Goal: Task Accomplishment & Management: Use online tool/utility

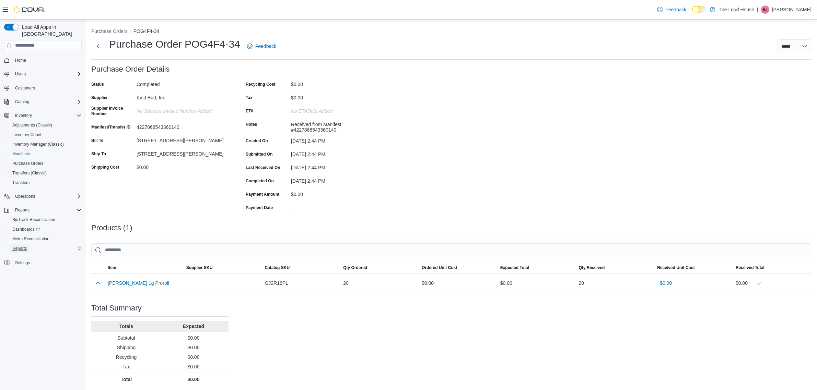
click at [28, 245] on link "Reports" at bounding box center [20, 249] width 20 height 8
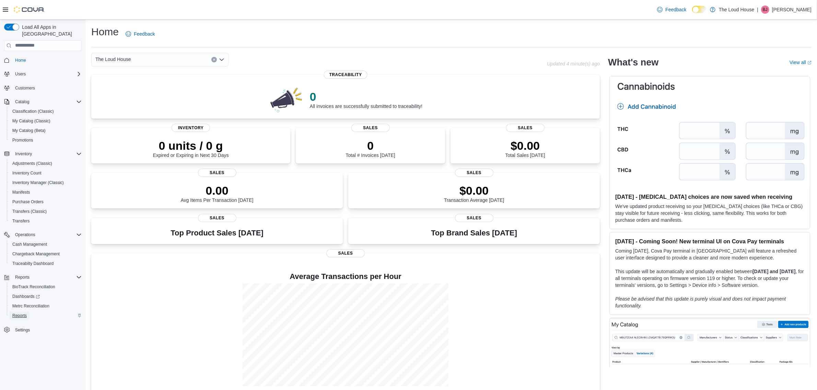
click at [21, 313] on span "Reports" at bounding box center [19, 315] width 14 height 5
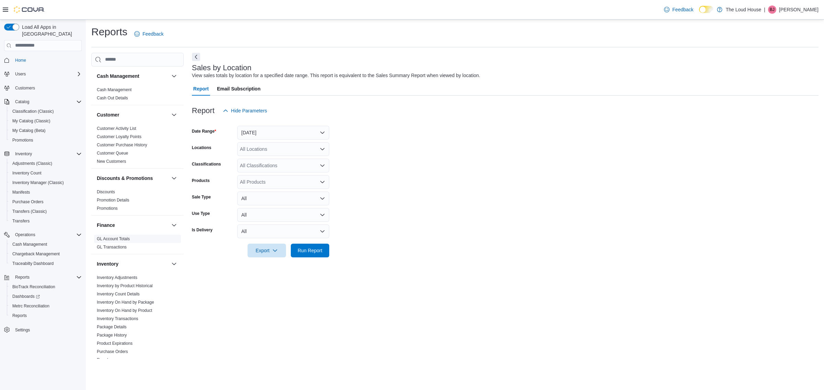
click at [126, 237] on link "GL Account Totals" at bounding box center [113, 239] width 33 height 5
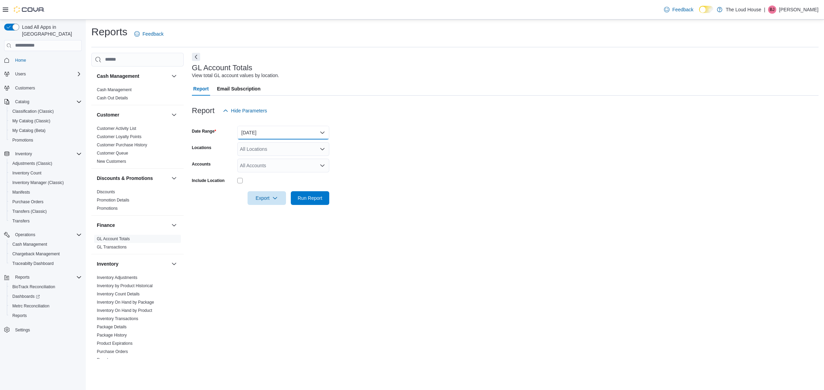
click at [323, 131] on button "Yesterday" at bounding box center [283, 133] width 92 height 14
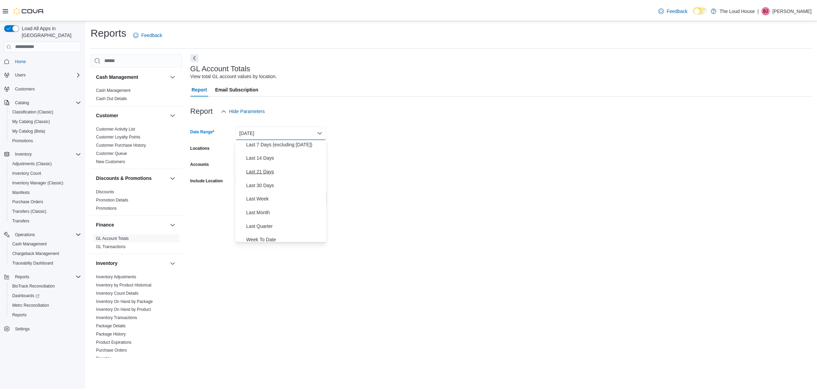
scroll to position [43, 0]
click at [269, 226] on span "Last Month" at bounding box center [287, 227] width 78 height 8
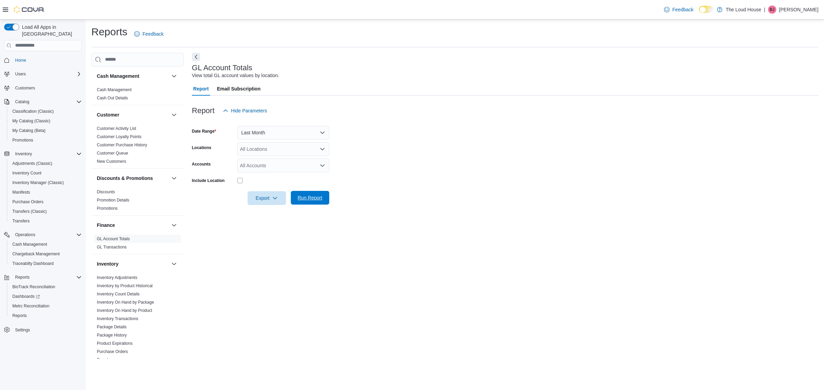
click at [308, 194] on span "Run Report" at bounding box center [310, 198] width 30 height 14
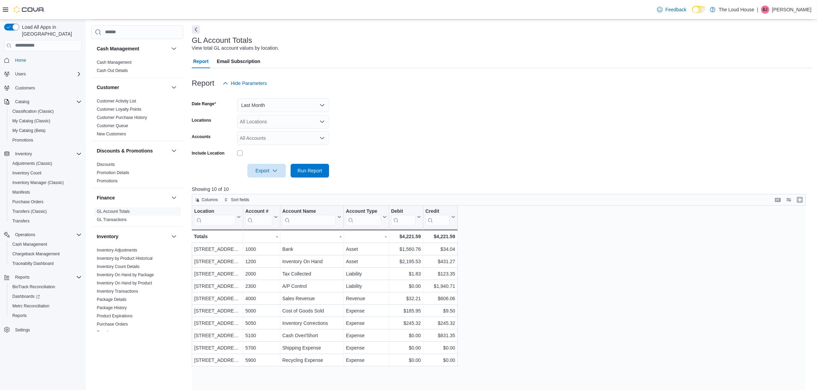
scroll to position [43, 0]
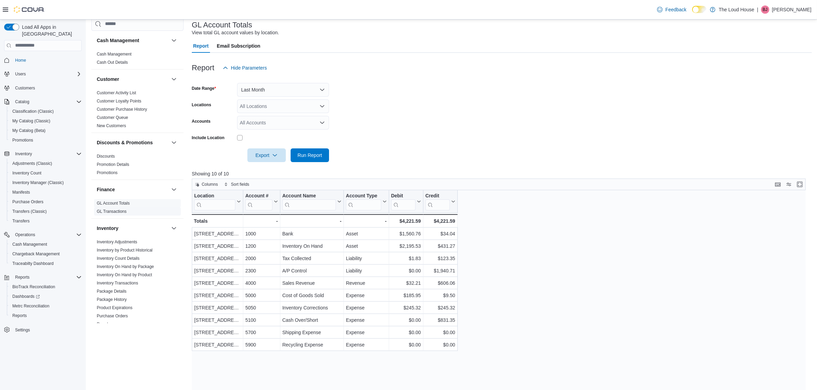
click at [124, 210] on link "GL Transactions" at bounding box center [112, 211] width 30 height 5
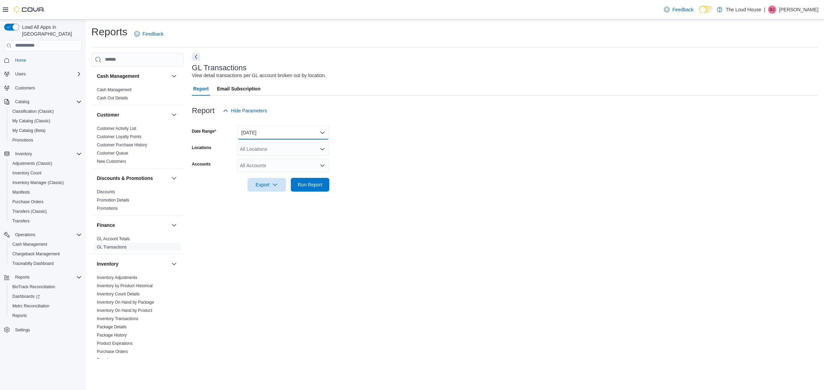
click at [276, 135] on button "Yesterday" at bounding box center [283, 133] width 92 height 14
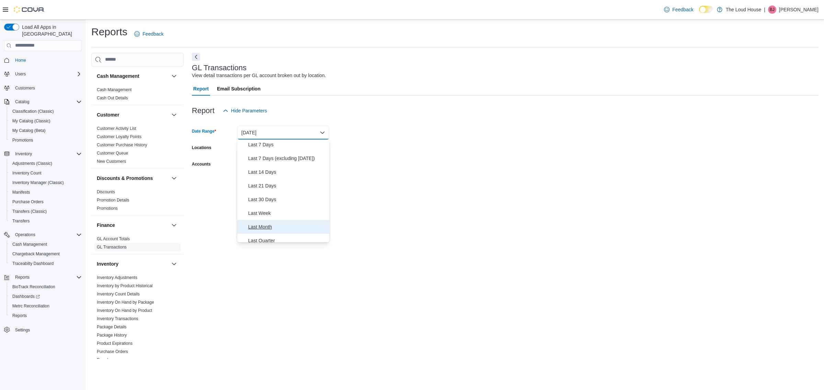
click at [257, 224] on span "Last Month" at bounding box center [287, 227] width 78 height 8
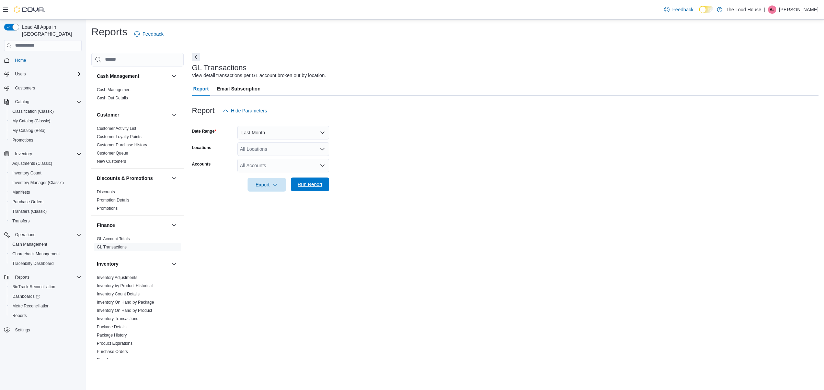
click at [303, 186] on span "Run Report" at bounding box center [309, 184] width 25 height 7
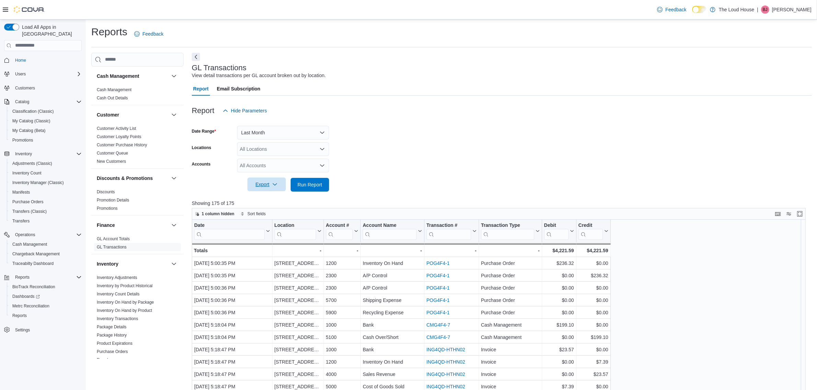
click at [263, 179] on span "Export" at bounding box center [267, 185] width 30 height 14
click at [270, 201] on span "Export to Excel" at bounding box center [266, 198] width 31 height 5
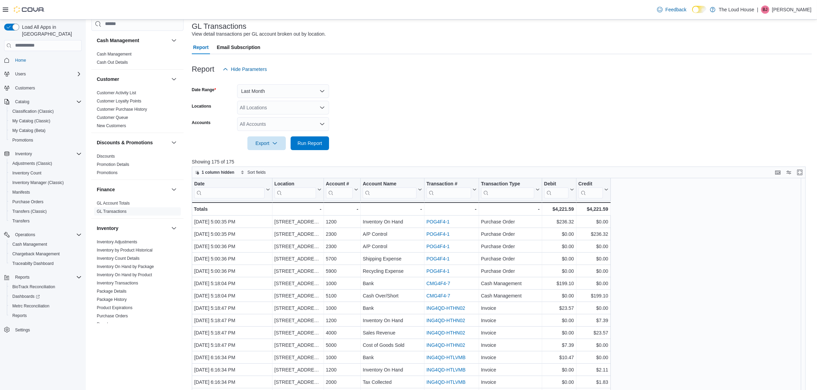
scroll to position [43, 0]
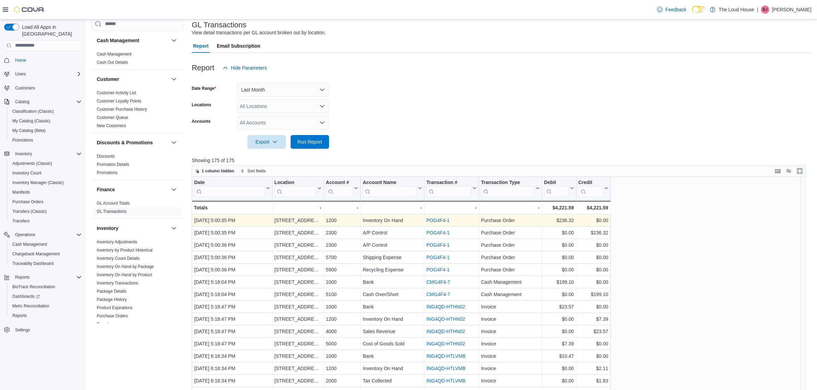
click at [448, 218] on link "POG4F4-1" at bounding box center [438, 220] width 23 height 5
